Goal: Register for event/course

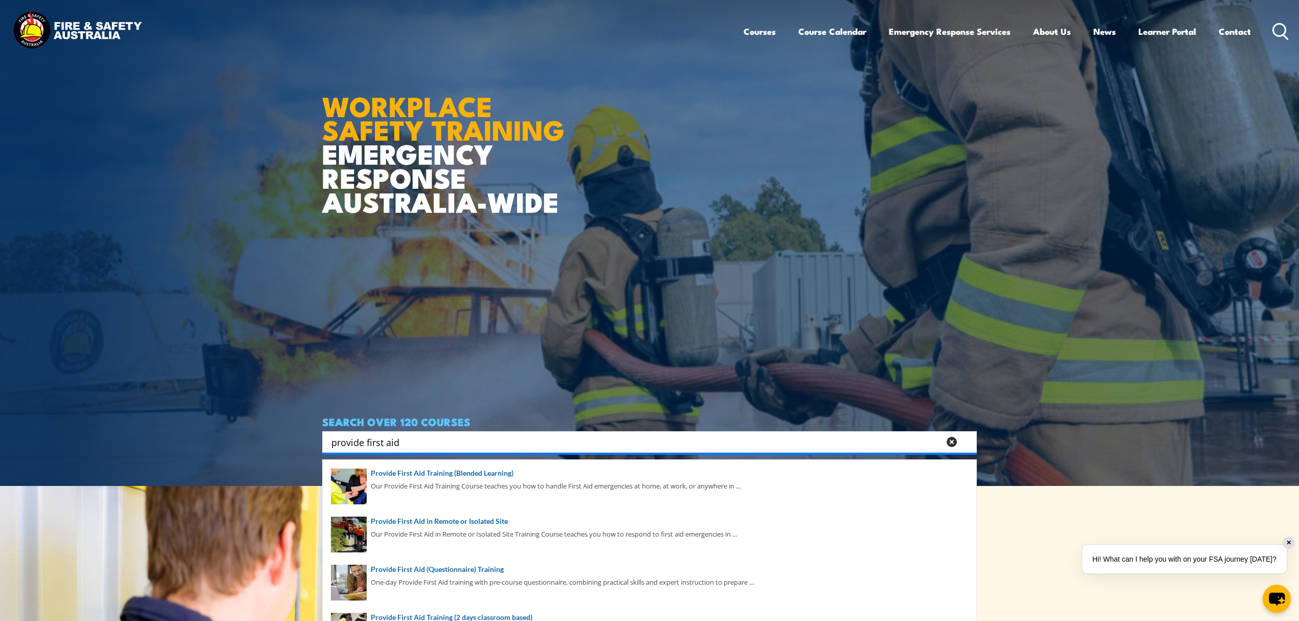
scroll to position [205, 0]
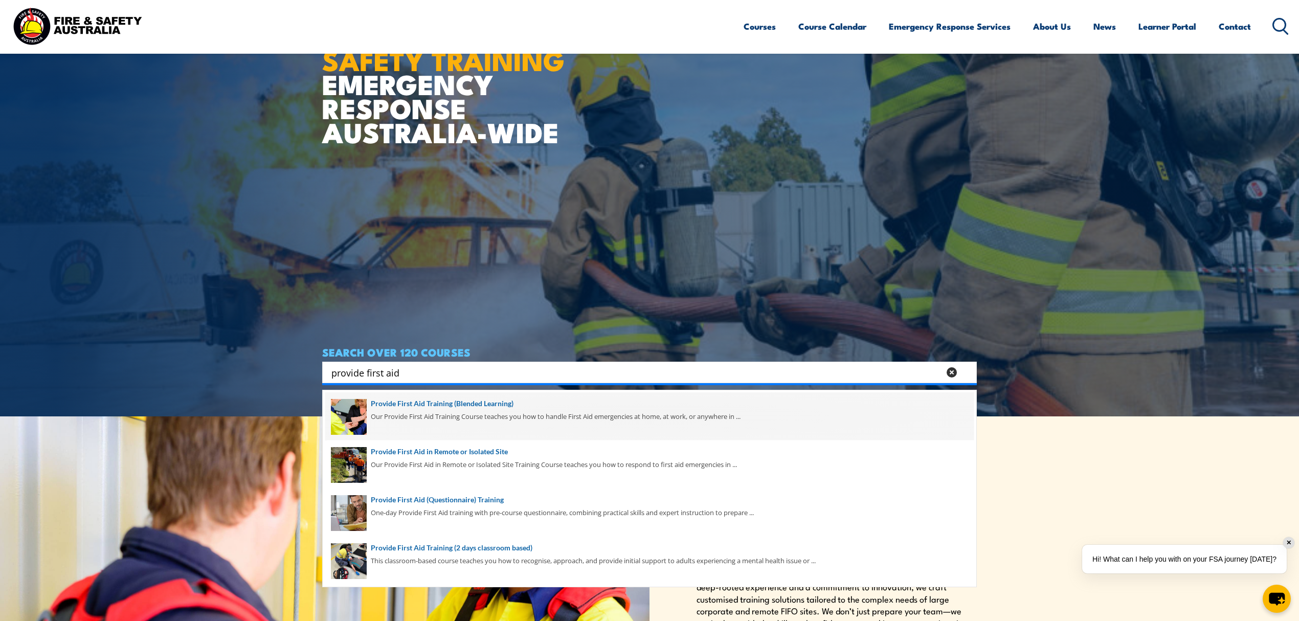
type input "provide first aid"
click at [526, 409] on span at bounding box center [649, 416] width 649 height 48
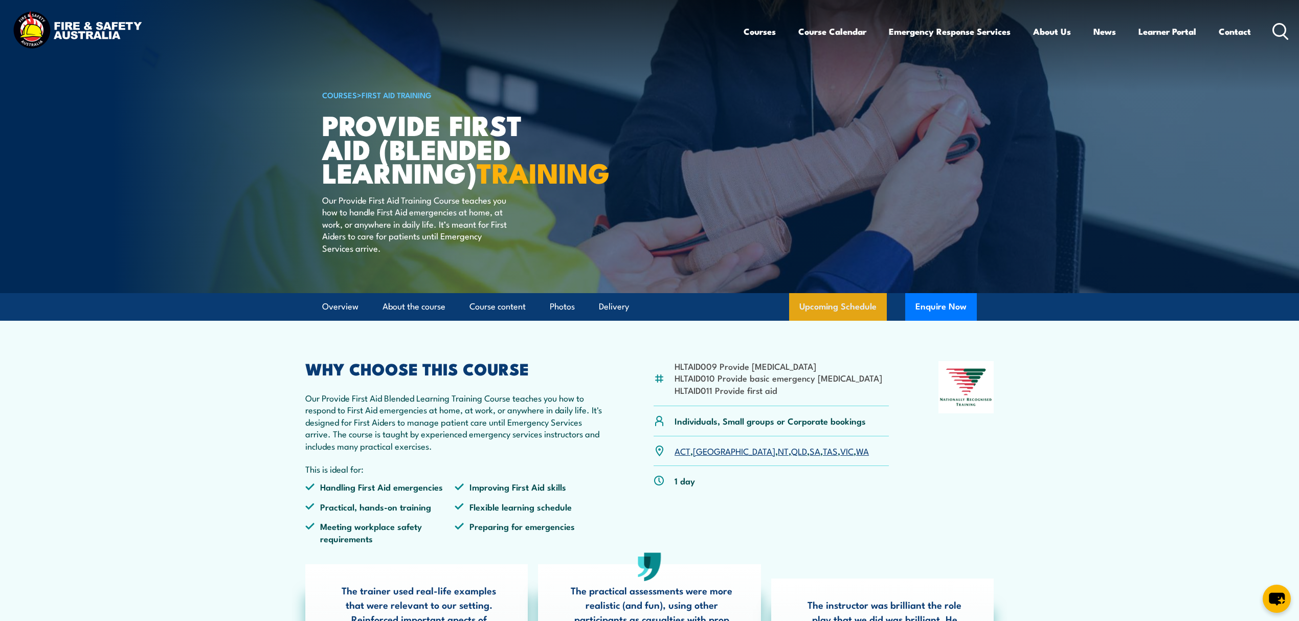
click at [839, 321] on link "Upcoming Schedule" at bounding box center [838, 307] width 98 height 28
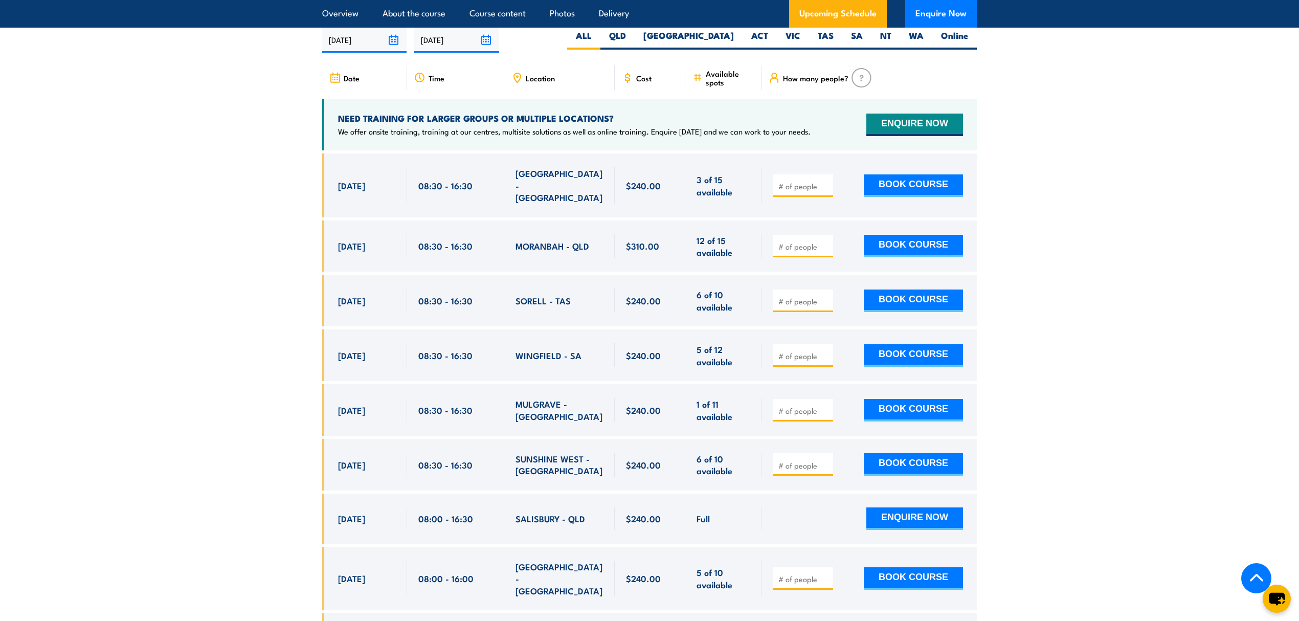
scroll to position [2027, 0]
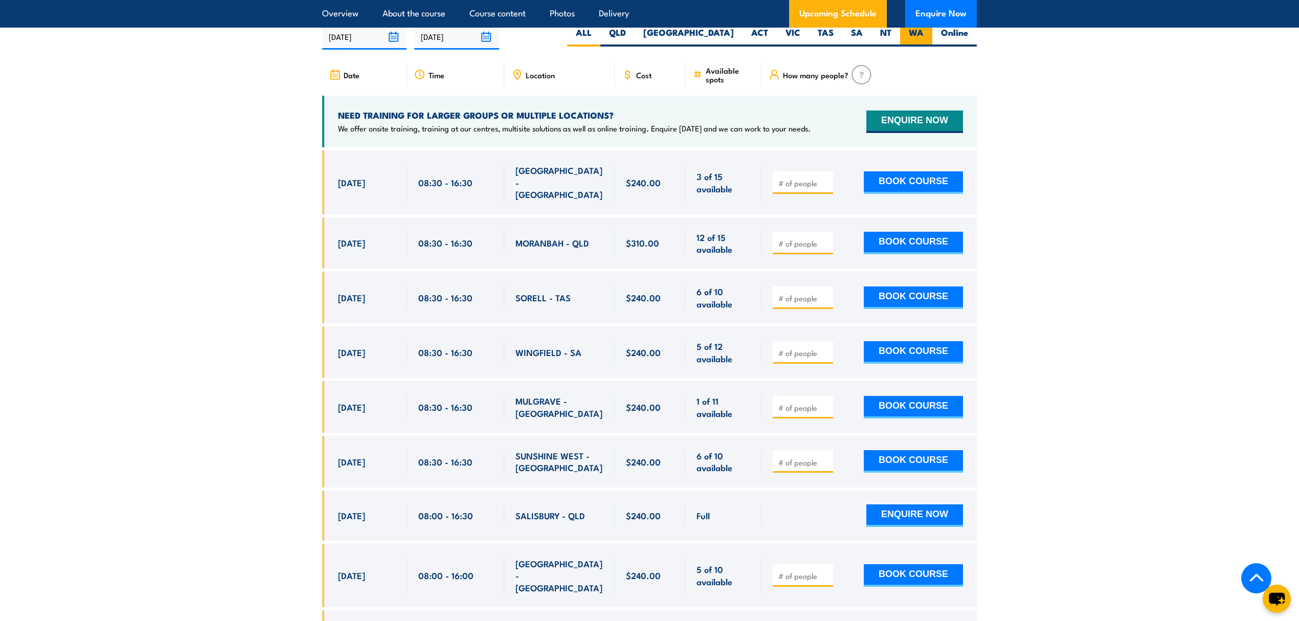
click at [919, 44] on label "WA" at bounding box center [916, 37] width 32 height 20
click at [924, 33] on input "WA" at bounding box center [927, 30] width 7 height 7
radio input "true"
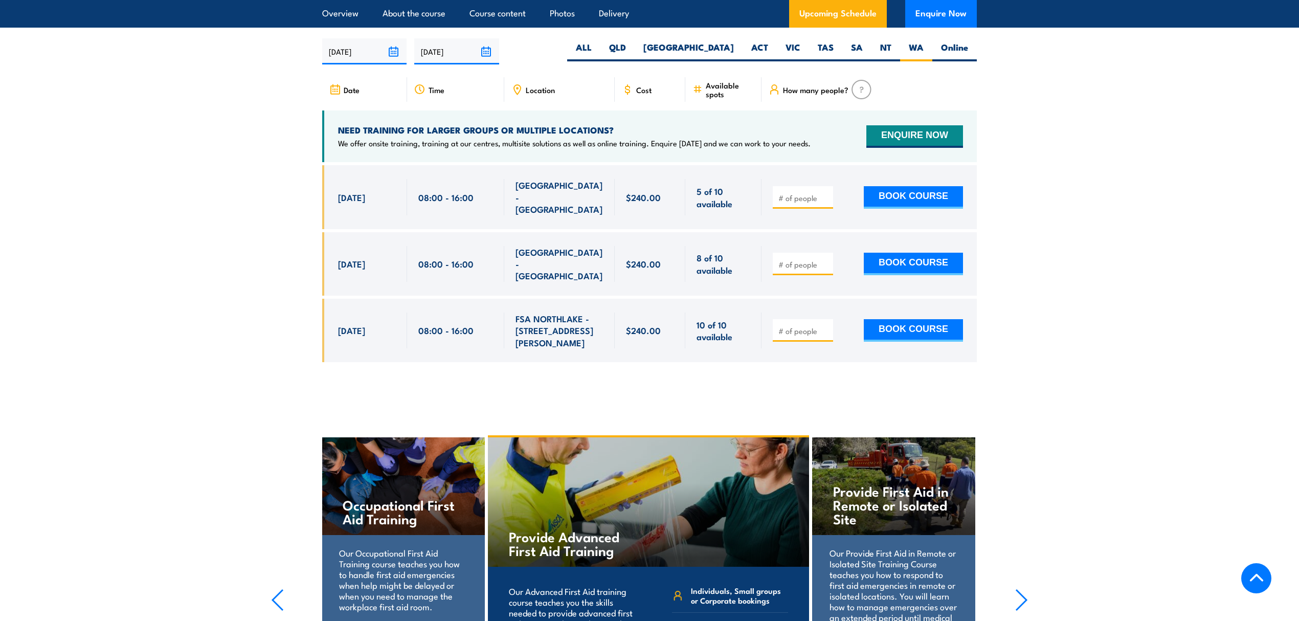
scroll to position [2027, 0]
